Goal: Find specific page/section: Find specific page/section

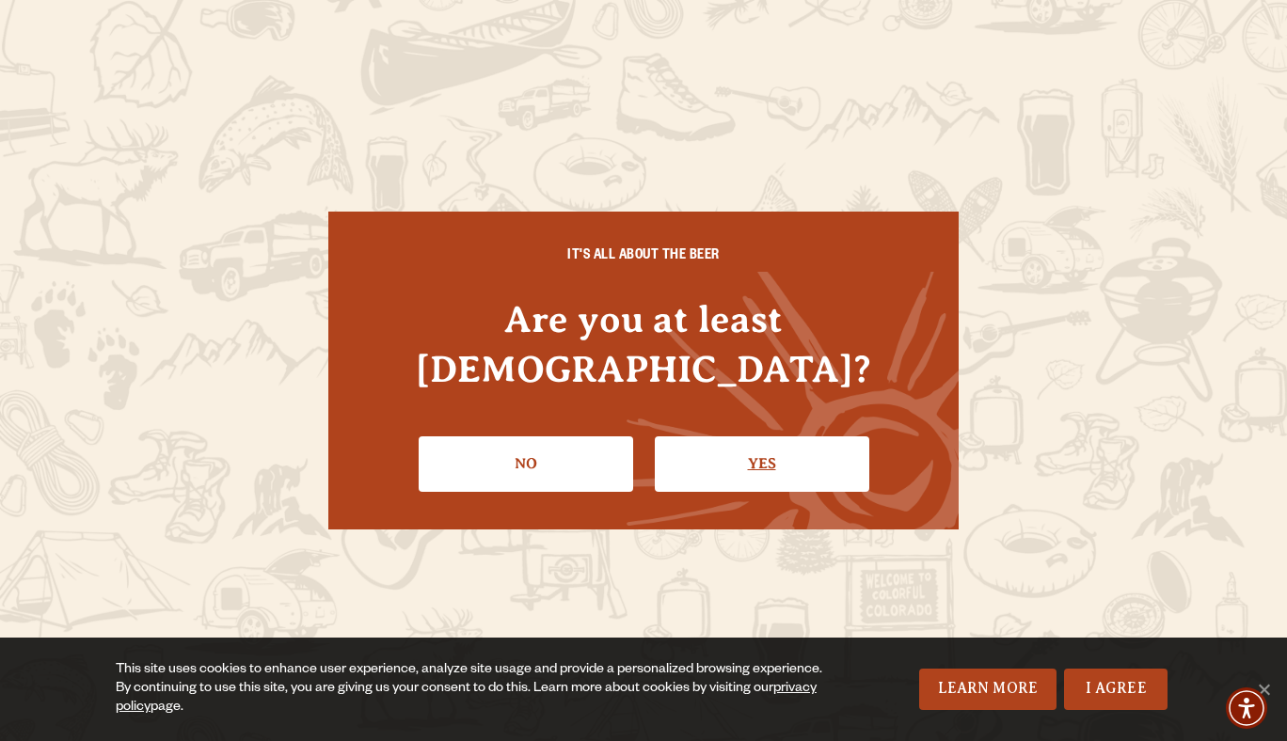
click at [747, 438] on link "Yes" at bounding box center [762, 464] width 215 height 55
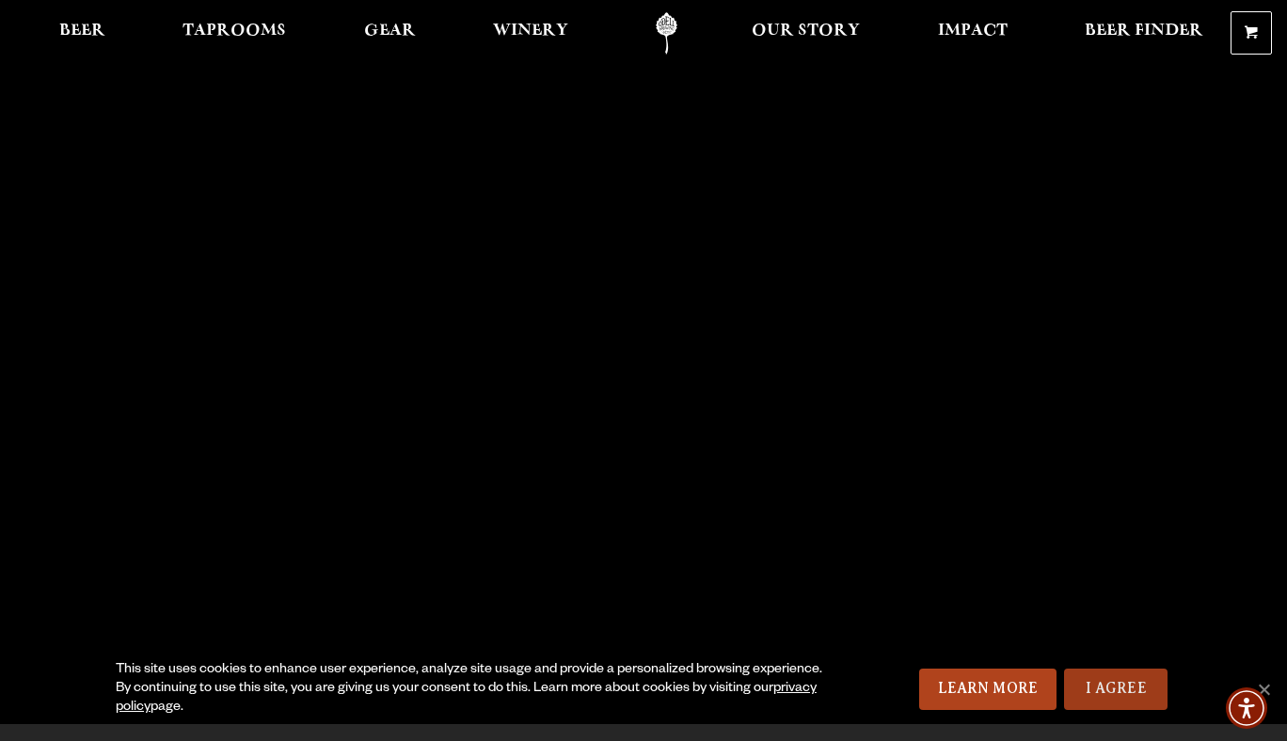
click at [1128, 677] on link "I Agree" at bounding box center [1115, 689] width 103 height 41
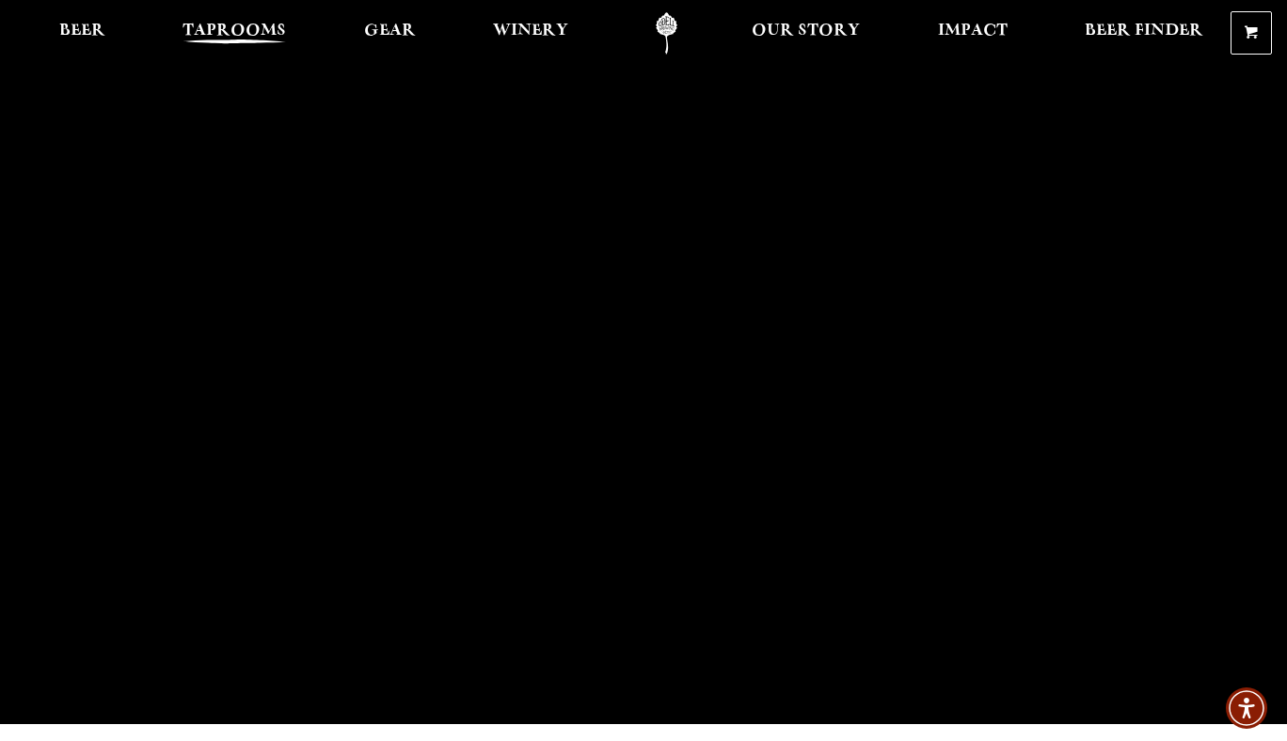
click at [235, 24] on span "Taprooms" at bounding box center [234, 31] width 103 height 15
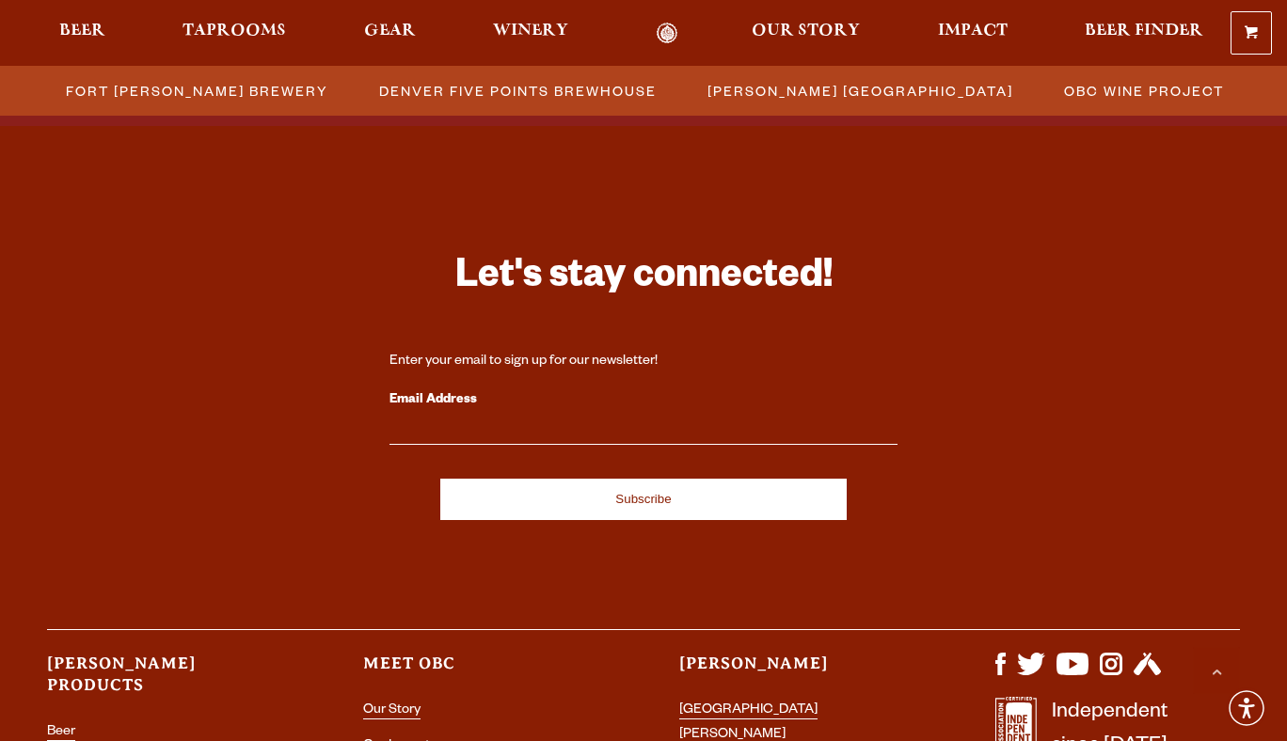
scroll to position [2178, 0]
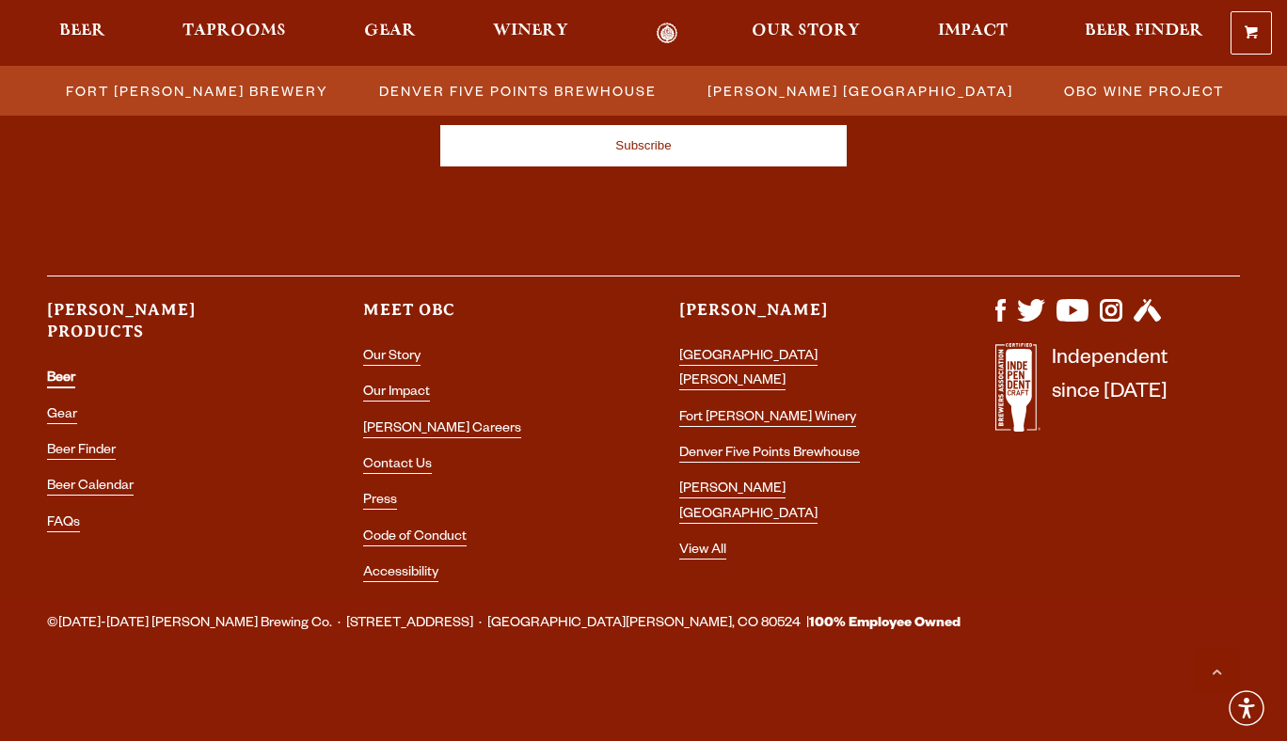
click at [65, 372] on link "Beer" at bounding box center [61, 380] width 28 height 17
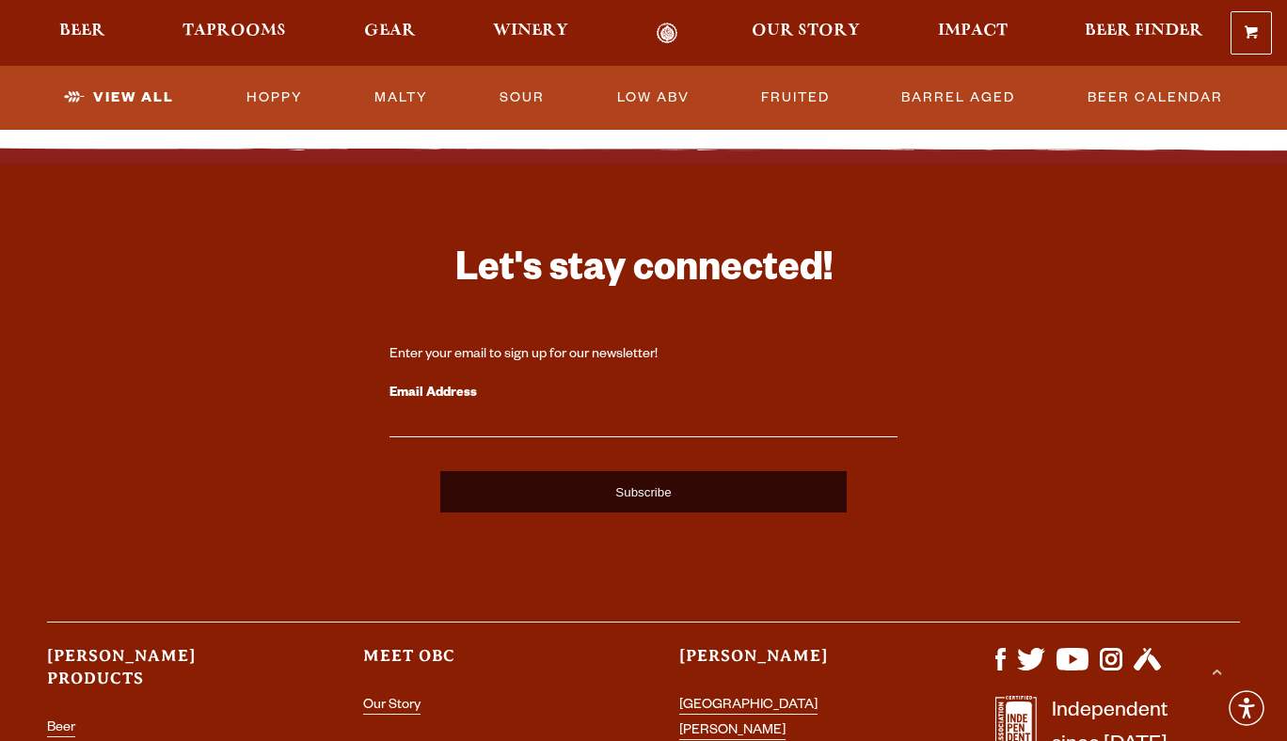
scroll to position [4860, 0]
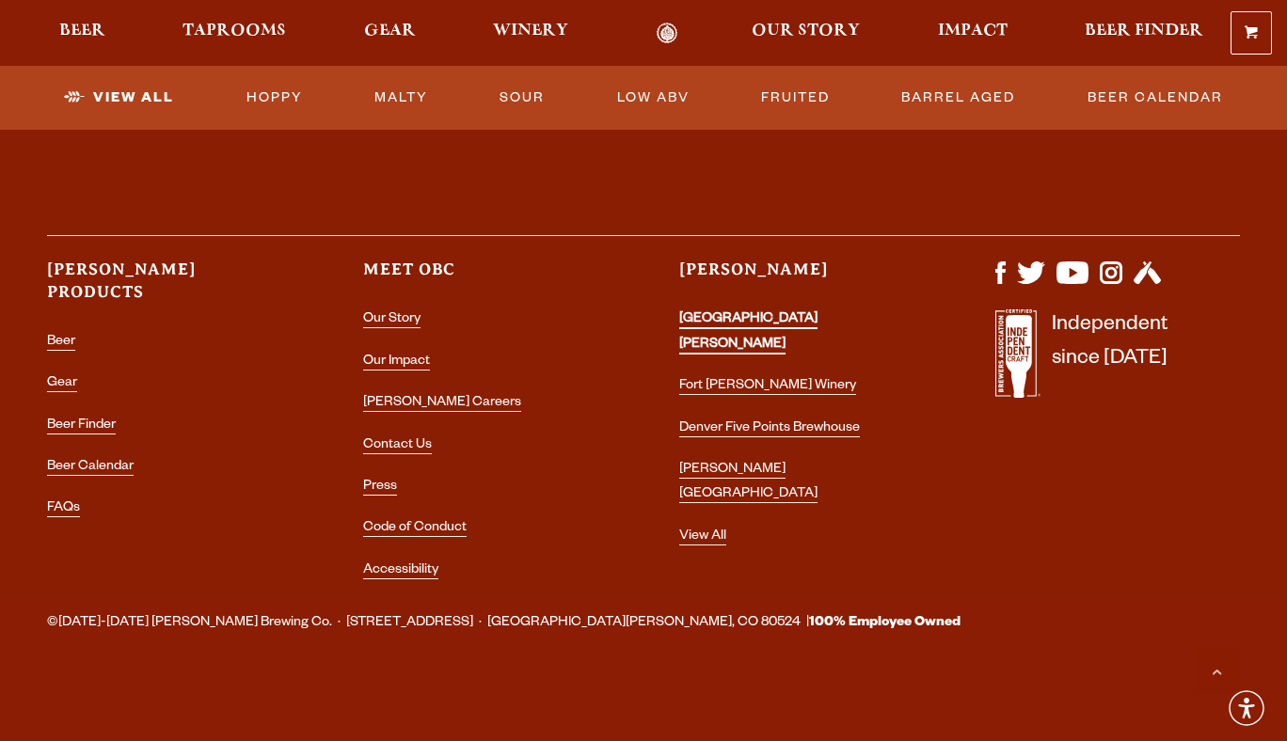
click at [782, 312] on link "[GEOGRAPHIC_DATA][PERSON_NAME]" at bounding box center [748, 332] width 138 height 41
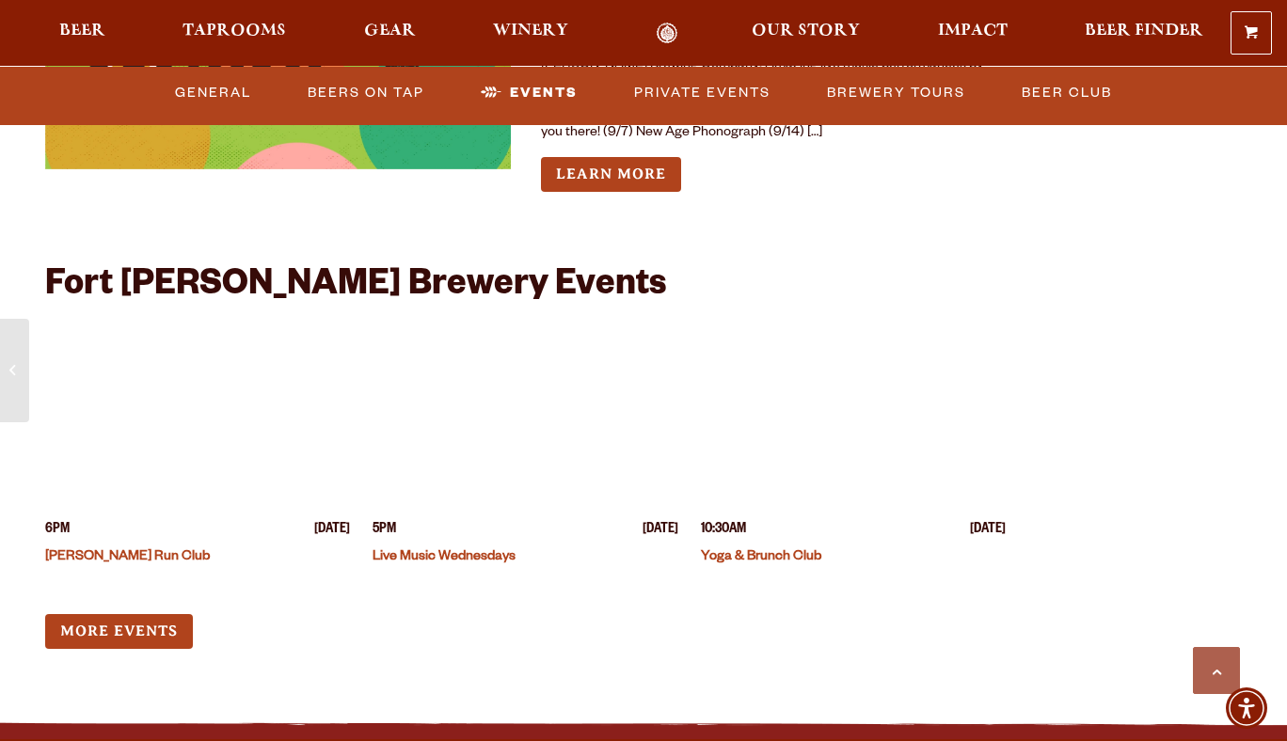
scroll to position [7081, 0]
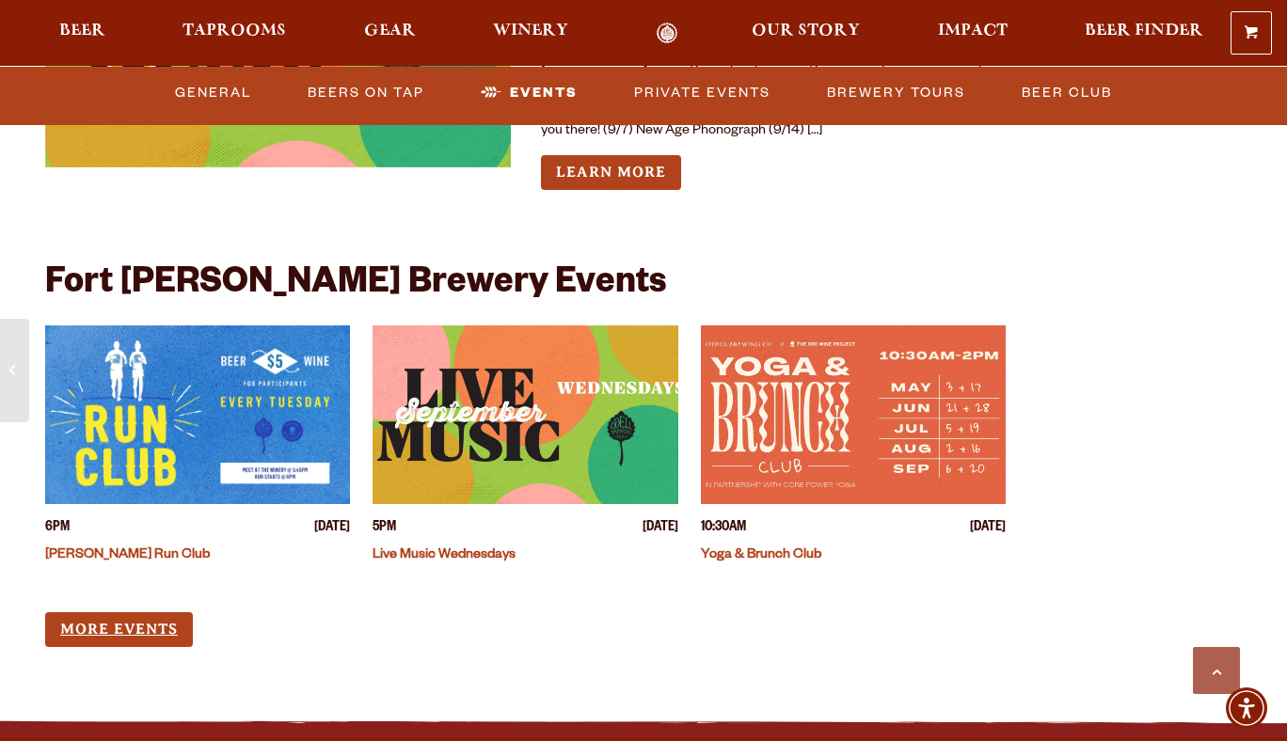
click at [151, 613] on link "More Events" at bounding box center [119, 630] width 148 height 35
